Goal: Check status

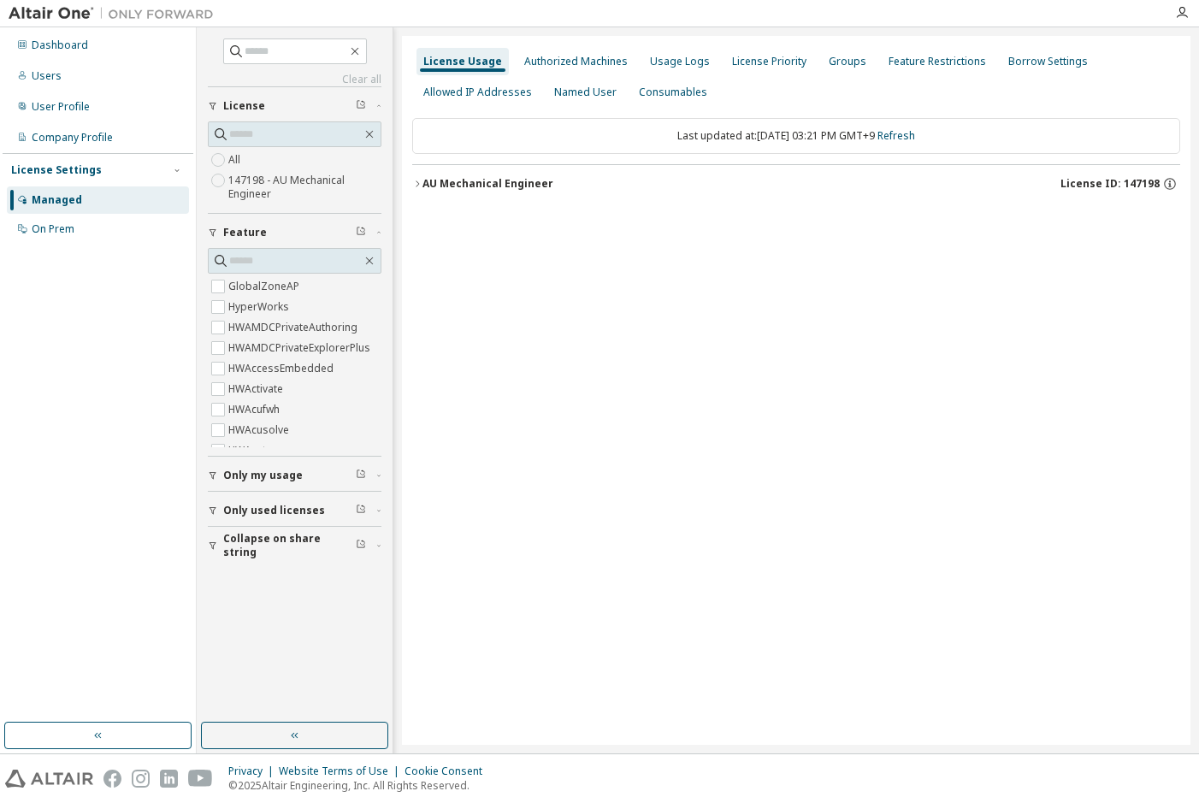
click at [451, 179] on div "AU Mechanical Engineer" at bounding box center [488, 184] width 131 height 14
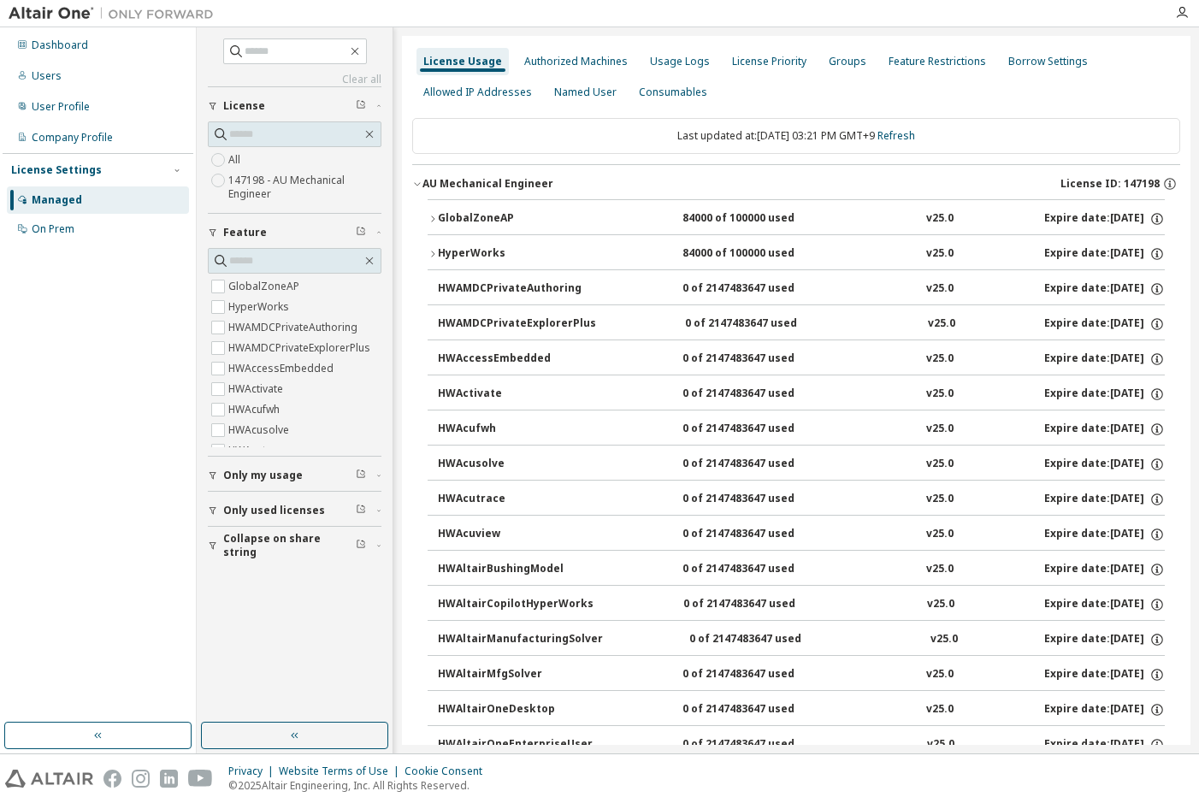
click at [440, 225] on div "GlobalZoneAP" at bounding box center [515, 218] width 154 height 15
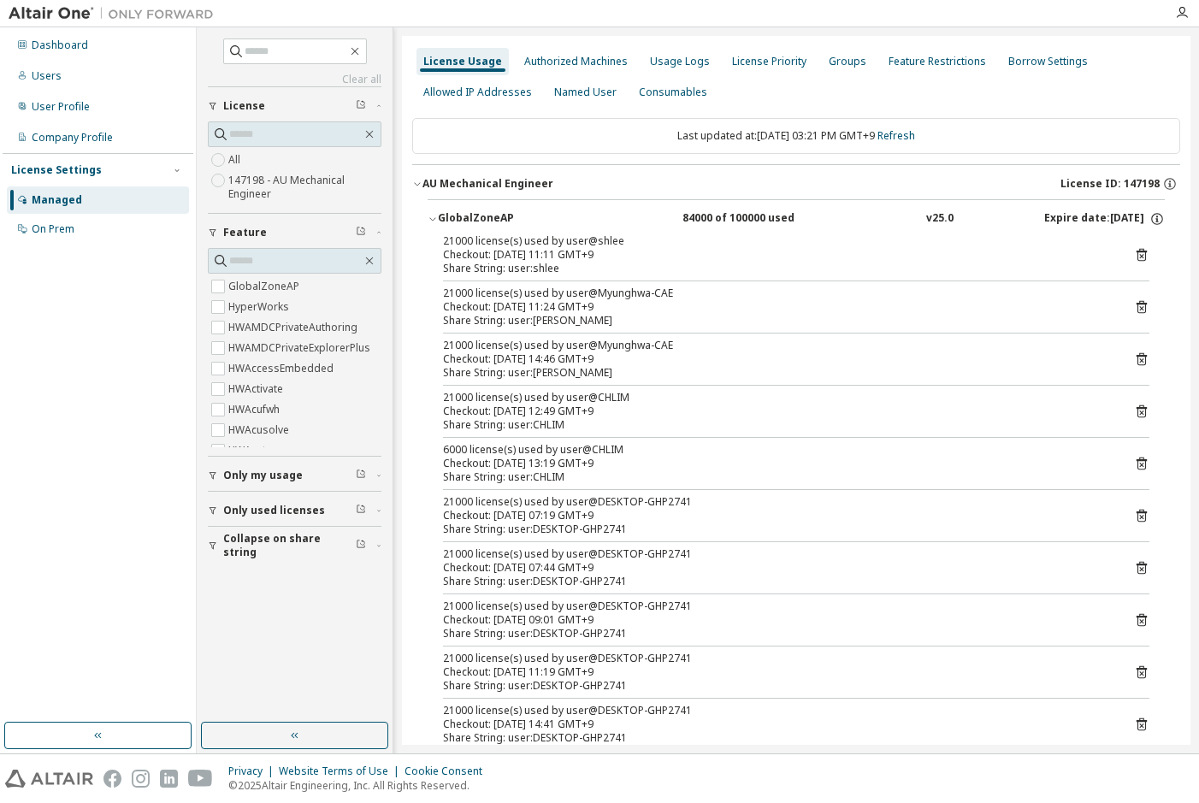
click at [1044, 121] on div "Last updated at: [DATE] 03:21 PM GMT+9 Refresh" at bounding box center [796, 136] width 768 height 36
